Goal: Information Seeking & Learning: Learn about a topic

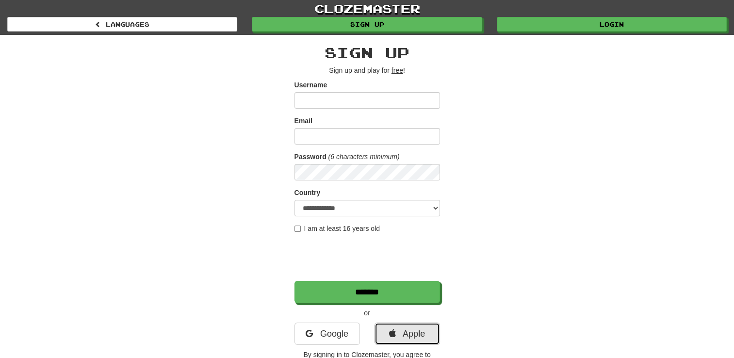
click at [419, 334] on link "Apple" at bounding box center [407, 334] width 65 height 22
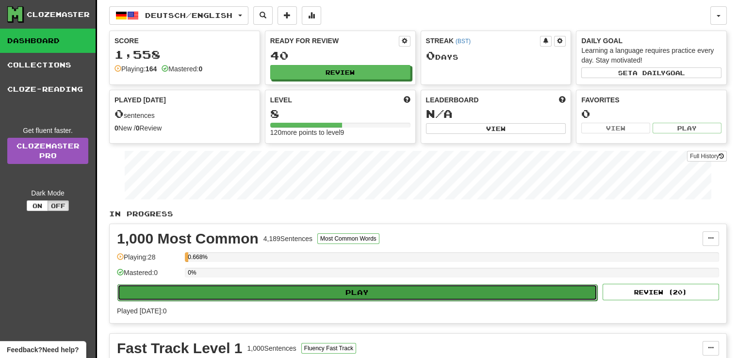
click at [409, 291] on button "Play" at bounding box center [357, 292] width 480 height 16
select select "**"
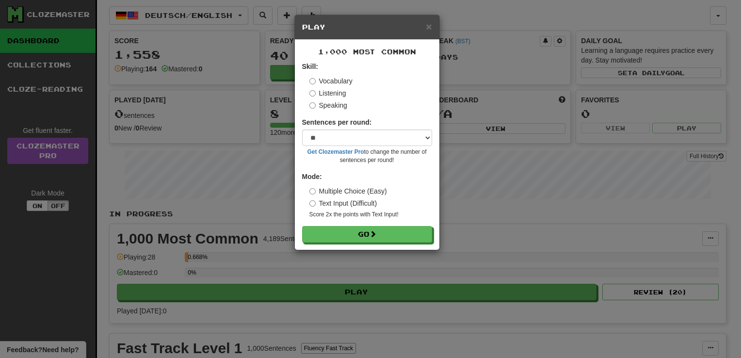
click at [325, 104] on label "Speaking" at bounding box center [329, 105] width 38 height 10
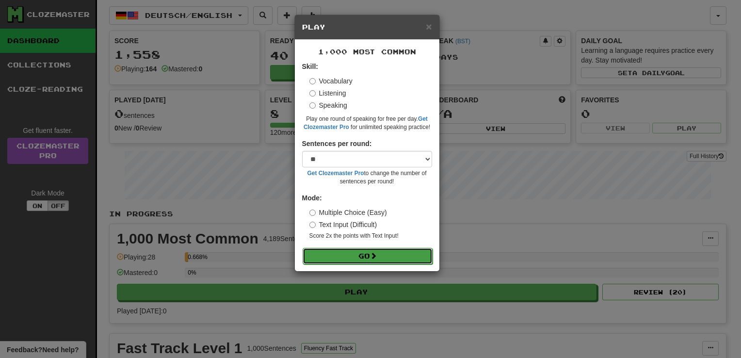
click at [380, 260] on button "Go" at bounding box center [368, 256] width 130 height 16
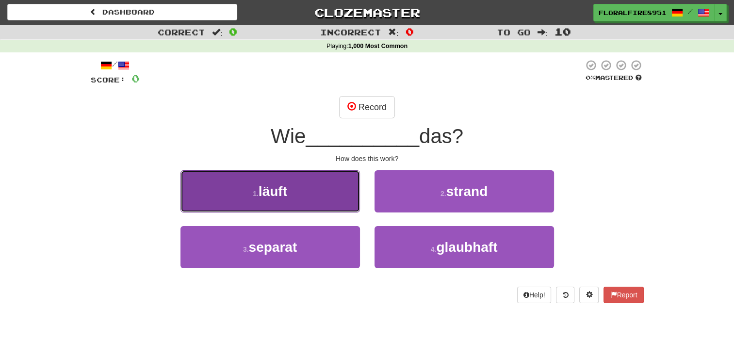
click at [315, 206] on button "1 . l ä uft" at bounding box center [270, 191] width 180 height 42
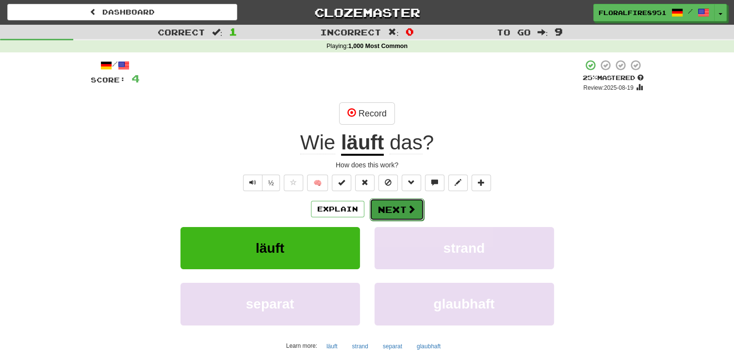
click at [402, 202] on button "Next" at bounding box center [397, 209] width 54 height 22
